Goal: Task Accomplishment & Management: Manage account settings

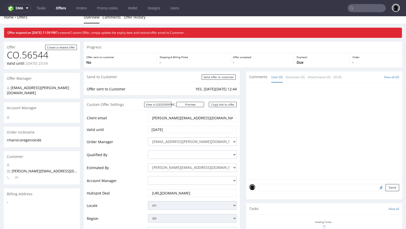
scroll to position [7, 0]
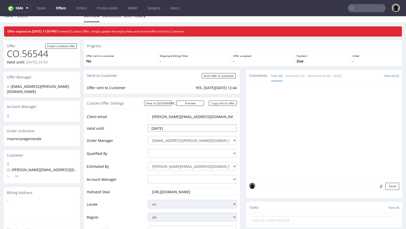
click at [182, 126] on input "[DATE]" at bounding box center [192, 128] width 89 height 7
click at [151, 120] on td "31" at bounding box center [153, 121] width 8 height 8
type input "[DATE]"
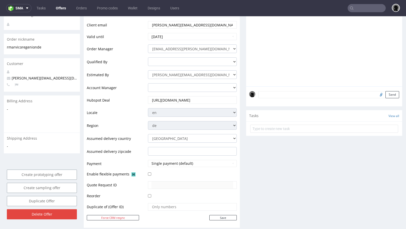
scroll to position [101, 0]
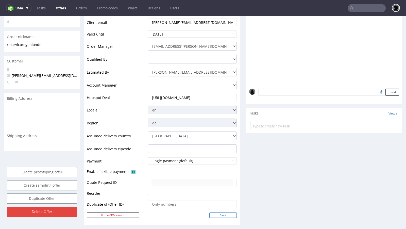
click at [215, 215] on input "Save" at bounding box center [222, 215] width 27 height 5
type input "In progress..."
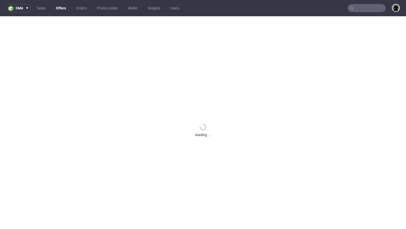
scroll to position [0, 0]
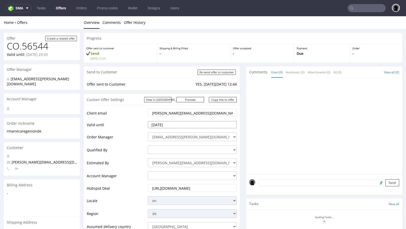
click at [176, 126] on input "[DATE]" at bounding box center [192, 124] width 89 height 7
click at [148, 123] on input "[DATE]" at bounding box center [192, 124] width 89 height 7
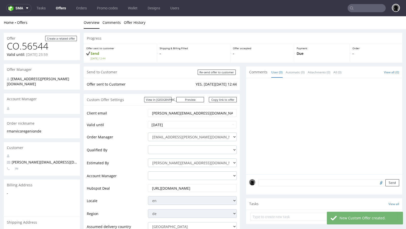
click at [140, 123] on td "Valid until" at bounding box center [117, 126] width 60 height 11
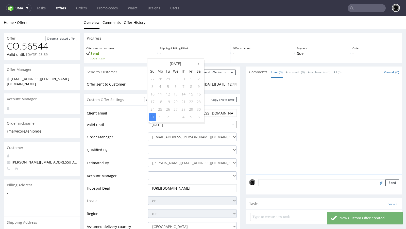
click at [163, 124] on input "[DATE]" at bounding box center [192, 124] width 89 height 7
click at [159, 118] on td "1" at bounding box center [160, 117] width 8 height 8
type input "[DATE]"
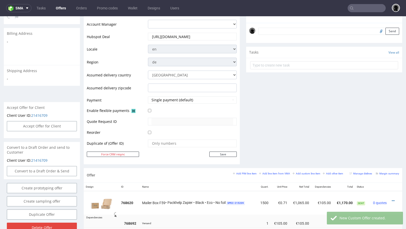
scroll to position [156, 0]
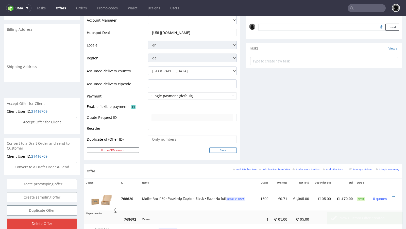
click at [224, 149] on input "Save" at bounding box center [222, 150] width 27 height 5
type input "In progress..."
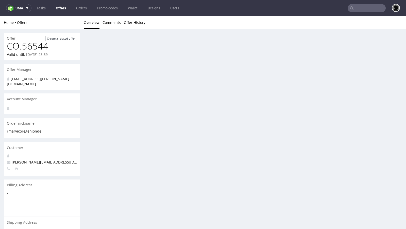
scroll to position [0, 0]
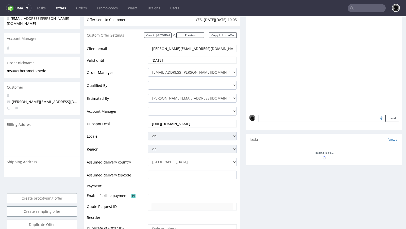
scroll to position [76, 0]
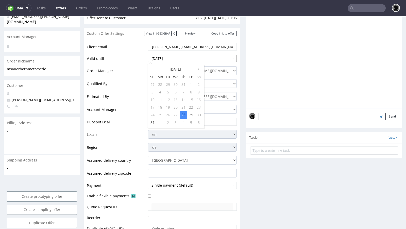
click at [170, 59] on input "[DATE]" at bounding box center [192, 58] width 89 height 7
click at [159, 122] on td "1" at bounding box center [160, 123] width 8 height 8
type input "[DATE]"
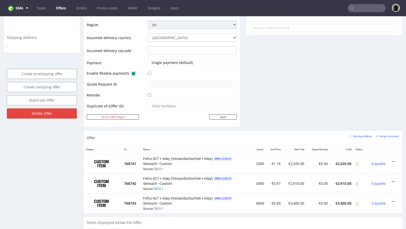
scroll to position [203, 0]
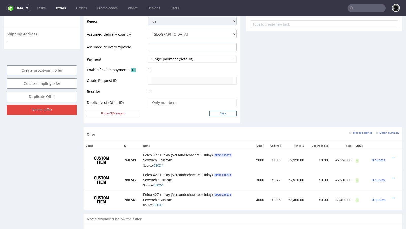
click at [219, 114] on input "Save" at bounding box center [222, 113] width 27 height 5
type input "In progress..."
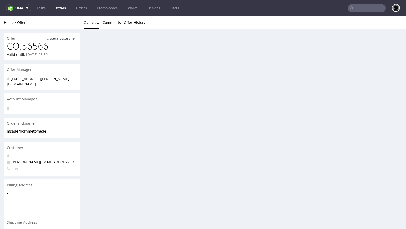
scroll to position [0, 0]
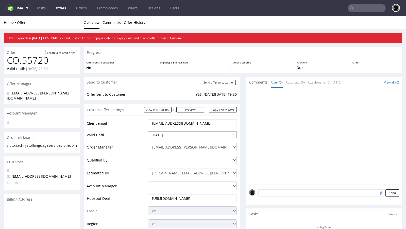
click at [181, 131] on input "[DATE]" at bounding box center [192, 134] width 89 height 7
click at [129, 131] on td "Valid until" at bounding box center [117, 136] width 60 height 11
click at [169, 133] on input "[DATE]" at bounding box center [192, 134] width 89 height 7
click at [130, 134] on td "Valid until" at bounding box center [117, 136] width 60 height 11
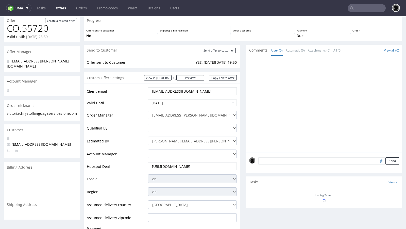
scroll to position [35, 0]
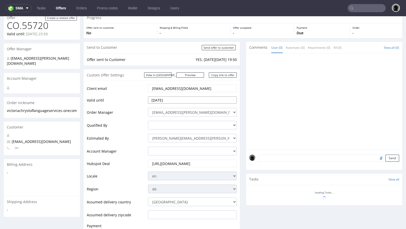
click at [177, 100] on input "[DATE]" at bounding box center [192, 99] width 89 height 7
click at [127, 107] on td "Order Manager" at bounding box center [117, 113] width 60 height 13
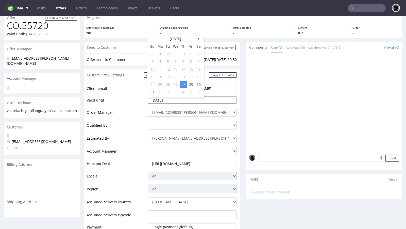
click at [155, 101] on input "[DATE]" at bounding box center [192, 99] width 89 height 7
click at [160, 90] on td "1" at bounding box center [160, 92] width 8 height 8
type input "[DATE]"
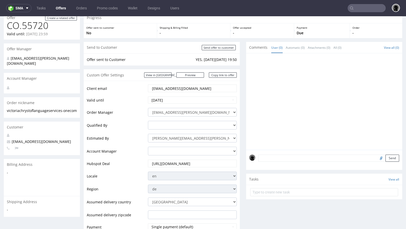
scroll to position [157, 0]
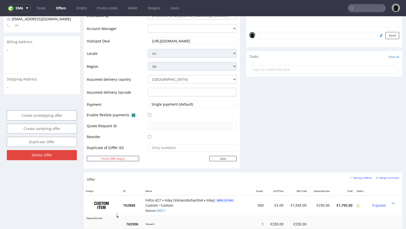
click at [214, 160] on td "Save" at bounding box center [192, 158] width 90 height 6
click at [213, 158] on input "Save" at bounding box center [222, 158] width 27 height 5
type input "In progress..."
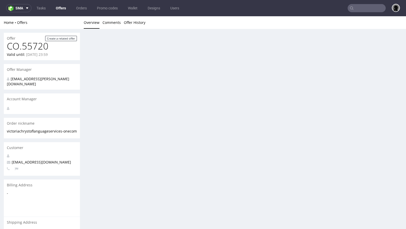
scroll to position [0, 0]
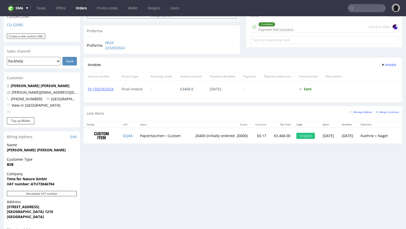
scroll to position [191, 0]
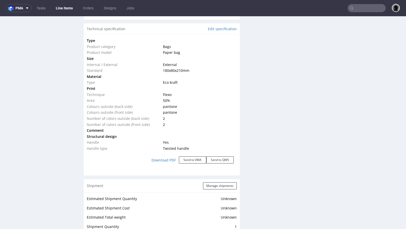
scroll to position [473, 0]
click at [188, 159] on button "Send to VMA" at bounding box center [192, 160] width 27 height 7
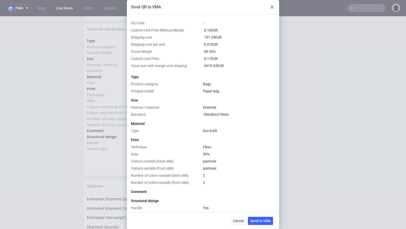
scroll to position [92, 0]
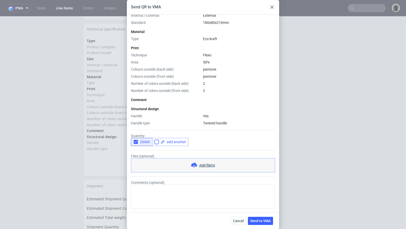
click at [158, 142] on input "checkbox" at bounding box center [157, 142] width 4 height 4
click at [168, 123] on div "Handle type" at bounding box center [166, 123] width 70 height 5
click at [168, 143] on span at bounding box center [175, 142] width 21 height 4
click at [135, 141] on icon "button" at bounding box center [136, 142] width 4 height 4
click at [169, 145] on div at bounding box center [170, 142] width 36 height 8
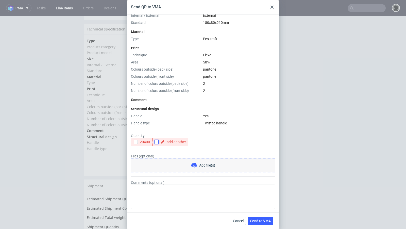
click at [158, 143] on input "checkbox" at bounding box center [157, 142] width 4 height 4
checkbox input "true"
click at [169, 143] on span at bounding box center [175, 142] width 21 height 4
checkbox input "true"
click at [173, 103] on div "Type Product category Bags Product model Paper bag Size Internal / External Ext…" at bounding box center [203, 52] width 144 height 145
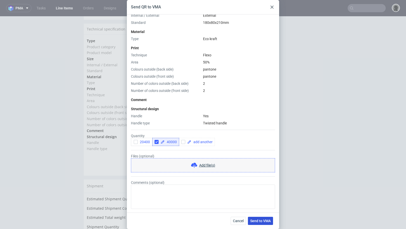
click at [263, 221] on span "Send to VMA" at bounding box center [260, 221] width 21 height 4
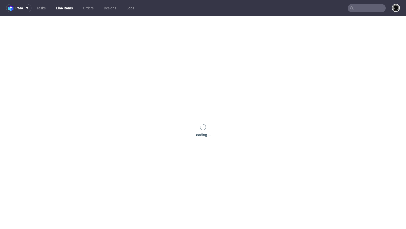
scroll to position [0, 0]
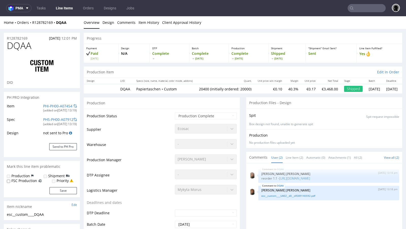
select select "in_progress"
